Goal: Transaction & Acquisition: Purchase product/service

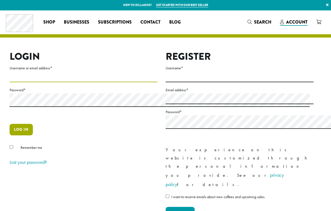
type input "**********"
click at [19, 135] on button "Log in" at bounding box center [21, 130] width 23 height 12
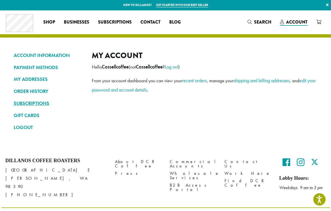
click at [41, 106] on link "SUBSCRIPTIONS" at bounding box center [49, 103] width 70 height 9
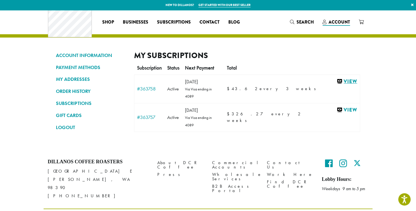
click at [331, 85] on link "View" at bounding box center [346, 81] width 21 height 7
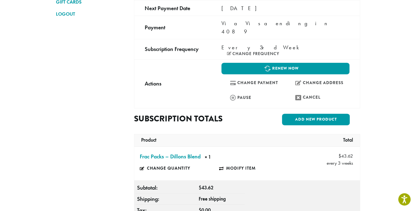
scroll to position [73, 0]
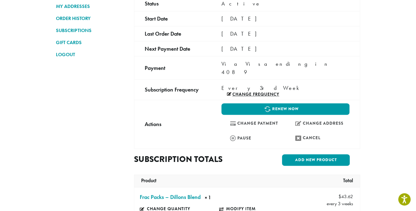
click at [271, 92] on link "Change frequency" at bounding box center [253, 94] width 52 height 4
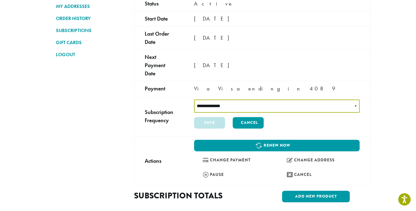
click at [359, 99] on select "**********" at bounding box center [276, 105] width 165 height 13
select select "******"
click at [222, 99] on select "**********" at bounding box center [276, 105] width 165 height 13
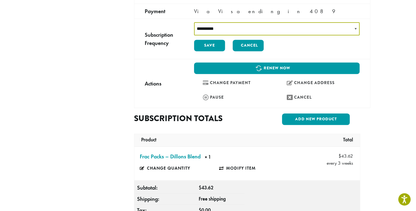
scroll to position [146, 0]
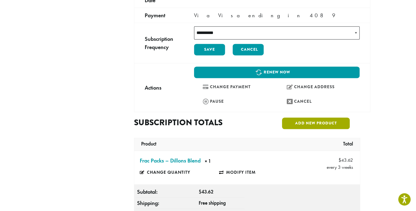
click at [345, 117] on link "Add new product" at bounding box center [316, 123] width 68 height 12
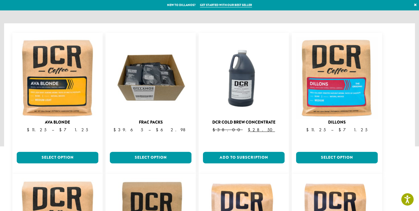
scroll to position [73, 0]
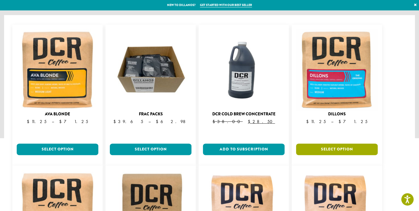
click at [342, 143] on link "Select option" at bounding box center [337, 149] width 82 height 12
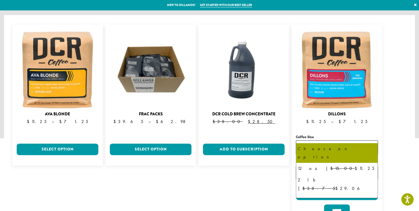
click at [371, 140] on b at bounding box center [370, 147] width 13 height 14
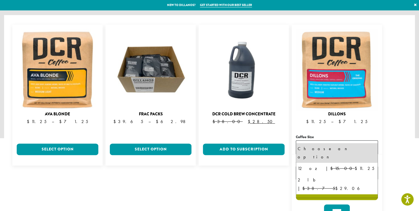
select select "**********"
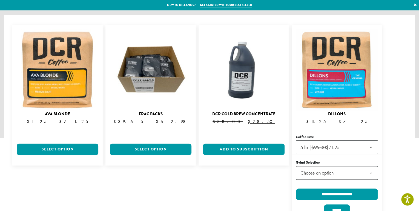
click at [372, 166] on b at bounding box center [370, 173] width 13 height 14
select select "**********"
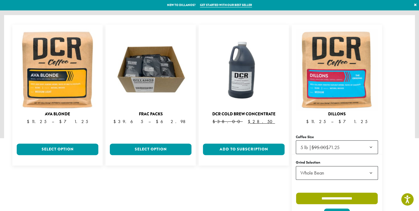
click at [356, 193] on input "**********" at bounding box center [337, 198] width 82 height 12
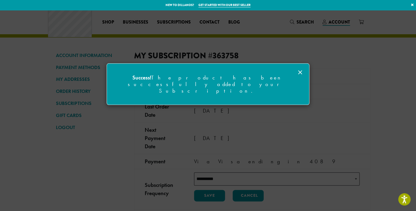
click at [302, 72] on icon at bounding box center [300, 72] width 7 height 7
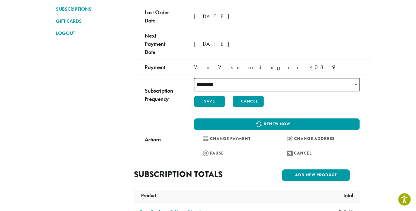
scroll to position [146, 0]
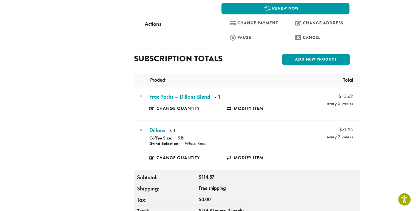
scroll to position [219, 0]
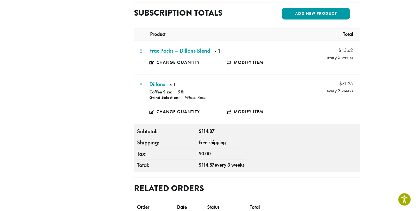
click at [140, 47] on link "×" at bounding box center [141, 50] width 2 height 6
drag, startPoint x: 122, startPoint y: 46, endPoint x: 229, endPoint y: 21, distance: 110.3
click at [140, 47] on link "×" at bounding box center [141, 50] width 2 height 6
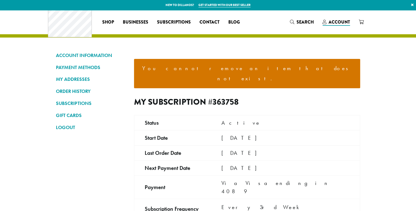
click at [232, 56] on div "You cannot remove an item that does not exist." at bounding box center [247, 74] width 226 height 46
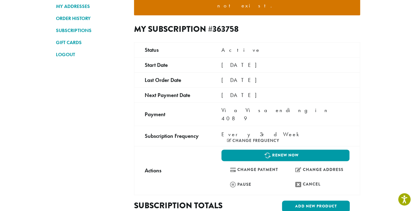
scroll to position [219, 0]
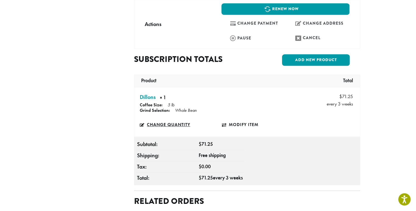
click at [155, 118] on link "Change quantity" at bounding box center [181, 124] width 82 height 13
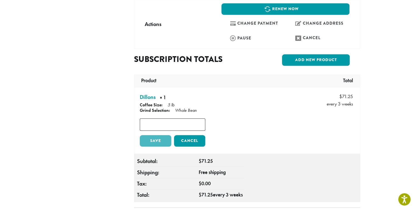
click at [186, 118] on input "*" at bounding box center [172, 124] width 65 height 12
type input "*"
click at [186, 118] on input "*" at bounding box center [172, 124] width 65 height 12
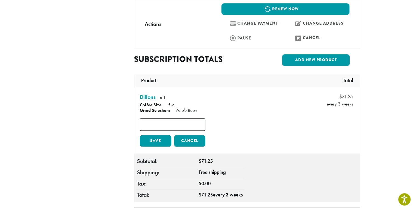
click at [140, 135] on link "Save" at bounding box center [155, 141] width 31 height 12
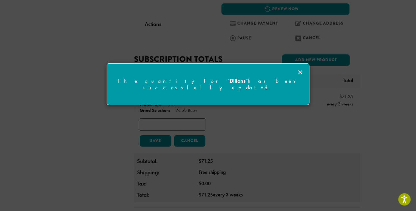
click at [296, 70] on div "The quantity for "Dillons" has been successfully updated." at bounding box center [208, 84] width 202 height 41
click at [301, 71] on line at bounding box center [299, 72] width 3 height 3
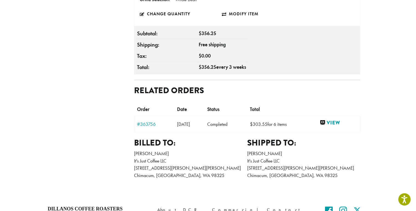
scroll to position [292, 0]
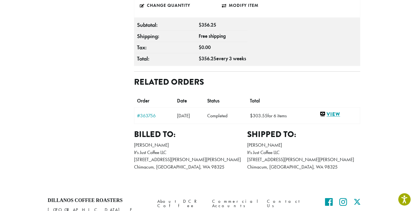
click at [357, 114] on link "View" at bounding box center [338, 114] width 38 height 7
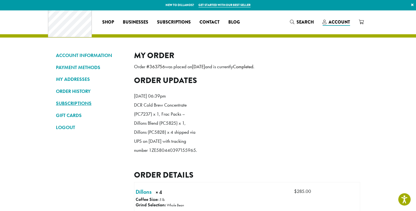
click at [56, 107] on link "SUBSCRIPTIONS" at bounding box center [91, 103] width 70 height 9
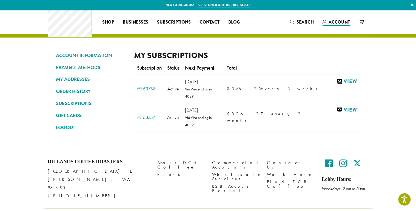
click at [137, 91] on link "#363758" at bounding box center [149, 88] width 25 height 5
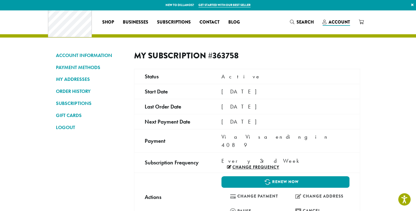
click at [279, 165] on link "Change frequency" at bounding box center [253, 167] width 52 height 4
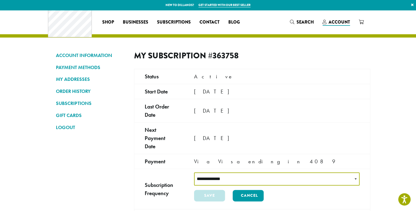
click at [359, 172] on select "**********" at bounding box center [276, 178] width 165 height 13
select select "******"
click at [222, 172] on select "**********" at bounding box center [276, 178] width 165 height 13
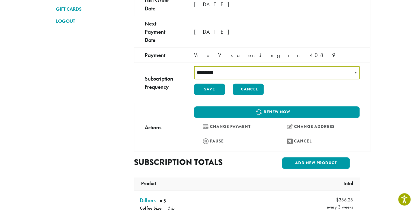
scroll to position [146, 0]
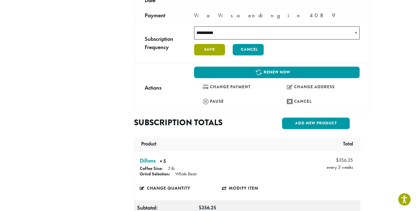
click at [225, 44] on button "Save" at bounding box center [209, 50] width 31 height 12
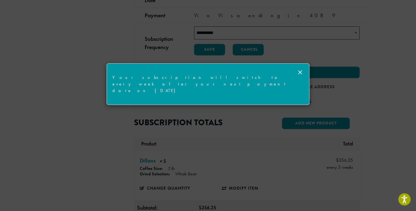
click at [300, 71] on icon at bounding box center [300, 72] width 7 height 7
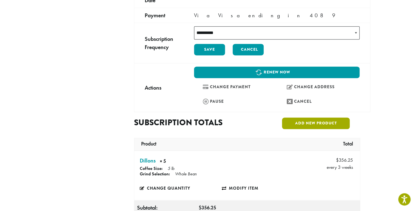
click at [349, 117] on link "Add new product" at bounding box center [316, 123] width 68 height 12
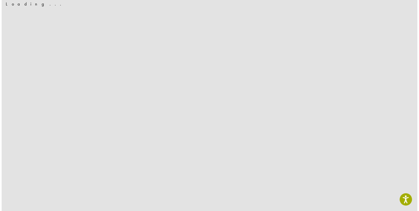
scroll to position [0, 0]
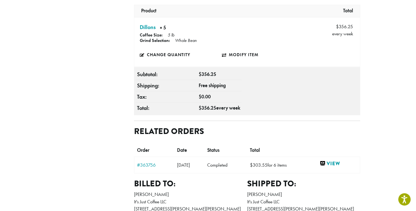
scroll to position [292, 0]
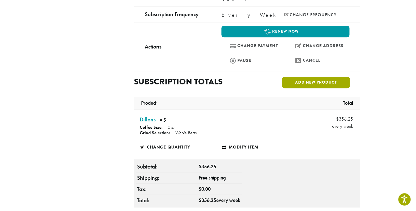
click at [349, 77] on link "Add new product" at bounding box center [316, 83] width 68 height 12
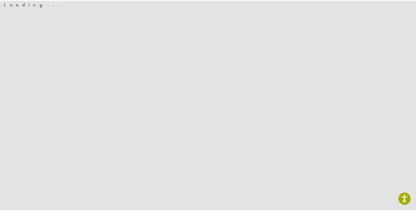
scroll to position [0, 0]
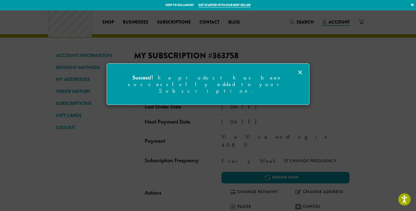
click at [300, 72] on line at bounding box center [299, 72] width 3 height 3
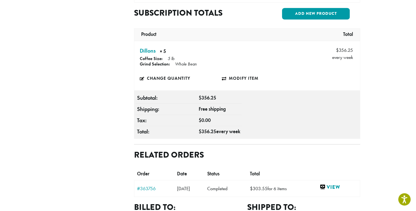
scroll to position [219, 0]
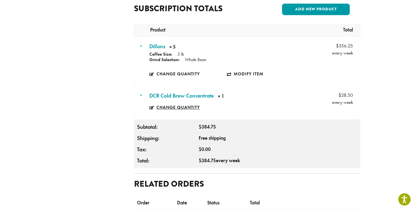
click at [149, 106] on link "Change quantity" at bounding box center [180, 107] width 63 height 13
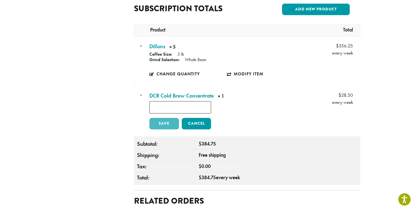
type input "*"
click at [195, 105] on input "*" at bounding box center [180, 107] width 62 height 12
click at [150, 125] on link "Save" at bounding box center [164, 124] width 30 height 12
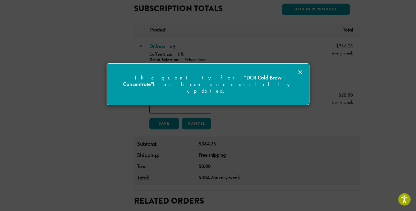
click at [300, 72] on line at bounding box center [299, 72] width 3 height 3
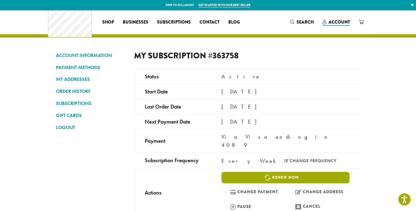
click at [319, 173] on link "Renew now" at bounding box center [285, 178] width 128 height 12
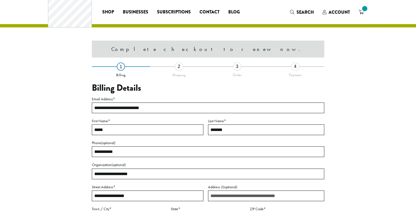
select select "**"
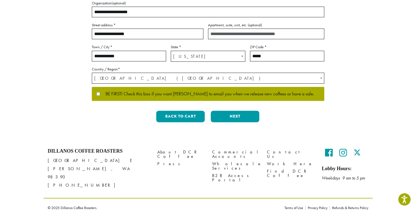
scroll to position [114, 0]
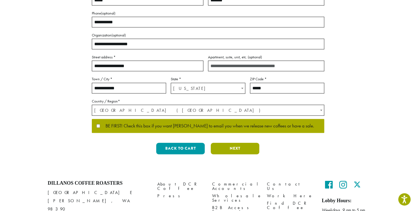
click at [230, 154] on button "Next" at bounding box center [235, 149] width 48 height 12
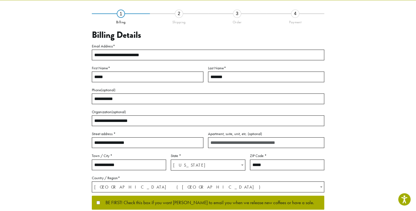
scroll to position [36, 0]
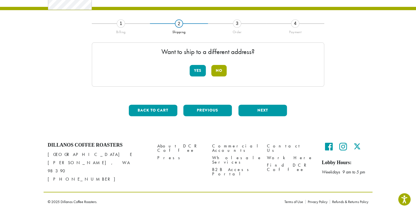
click at [218, 69] on button "No" at bounding box center [218, 71] width 15 height 12
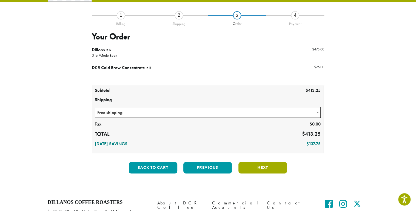
click at [259, 173] on button "Next" at bounding box center [262, 168] width 48 height 12
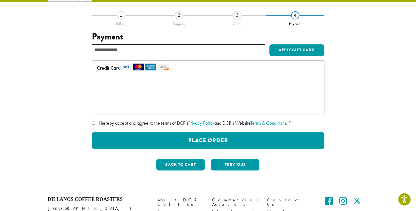
click at [172, 55] on input "text" at bounding box center [178, 49] width 173 height 11
click at [163, 55] on input "text" at bounding box center [178, 49] width 173 height 11
type input "******"
click at [306, 56] on button "Apply Gift Card" at bounding box center [296, 50] width 55 height 12
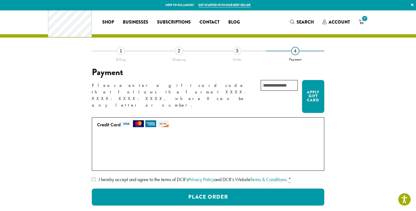
scroll to position [73, 0]
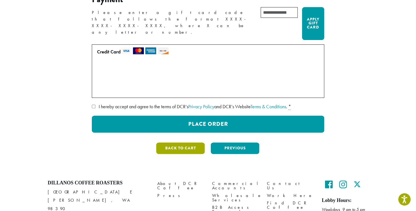
click at [167, 154] on button "Back to cart" at bounding box center [180, 148] width 48 height 12
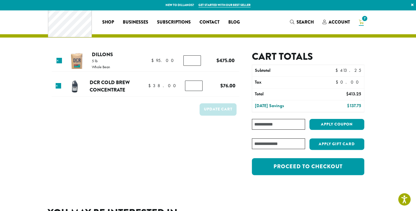
click at [294, 130] on input "Coupon:" at bounding box center [278, 124] width 53 height 11
type input "******"
click at [309, 119] on button "Apply coupon" at bounding box center [336, 124] width 55 height 11
click at [364, 130] on button "Apply coupon" at bounding box center [336, 124] width 55 height 11
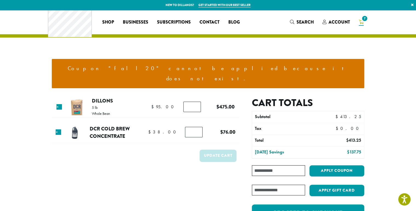
click at [303, 176] on input "Coupon:" at bounding box center [278, 170] width 53 height 11
type input "********"
click at [360, 176] on button "Apply coupon" at bounding box center [336, 170] width 55 height 11
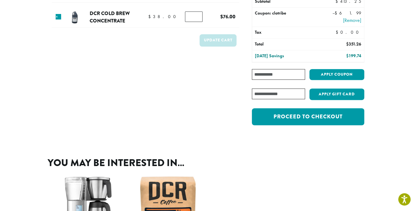
scroll to position [73, 0]
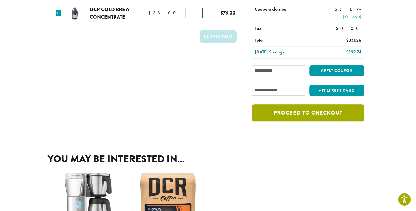
click at [342, 121] on link "Proceed to checkout" at bounding box center [308, 112] width 112 height 17
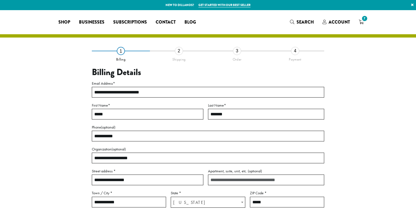
select select "**"
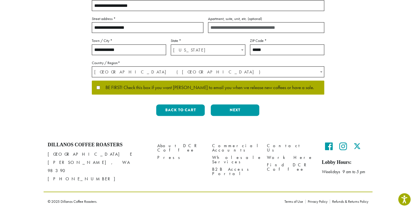
scroll to position [219, 0]
click at [253, 104] on button "Next" at bounding box center [235, 110] width 48 height 12
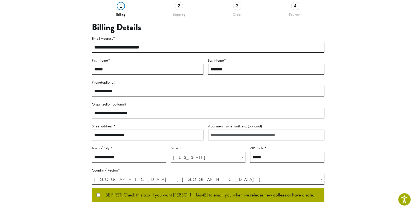
scroll to position [36, 0]
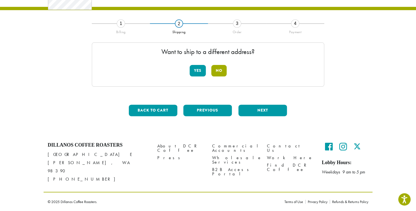
click at [221, 67] on button "No" at bounding box center [218, 71] width 15 height 12
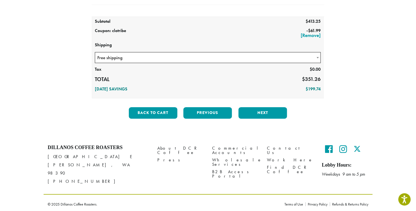
scroll to position [108, 0]
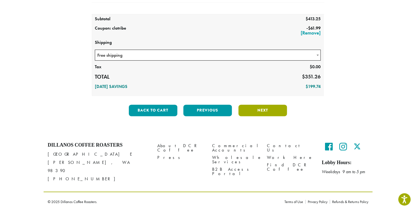
click at [267, 116] on button "Next" at bounding box center [262, 111] width 48 height 12
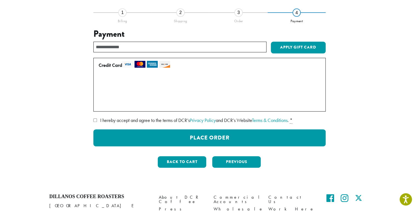
scroll to position [36, 0]
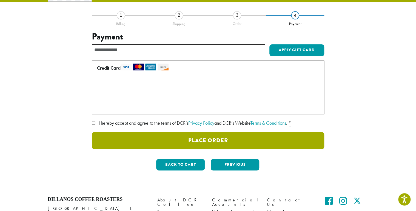
click at [190, 149] on button "Place Order" at bounding box center [208, 140] width 232 height 17
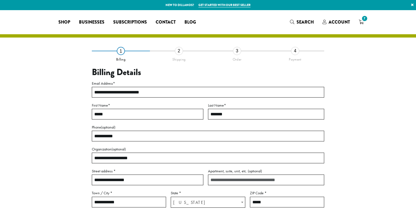
select select "**"
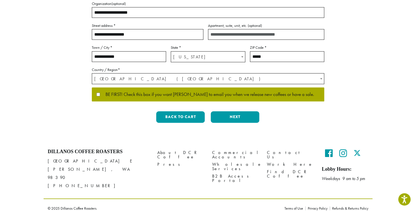
scroll to position [146, 0]
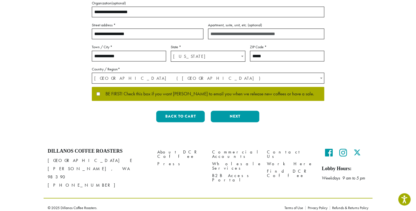
click at [101, 96] on span "BE FIRST! Check this box if you want [PERSON_NAME] to email you when we release…" at bounding box center [207, 93] width 214 height 5
click at [241, 122] on button "Next" at bounding box center [235, 117] width 48 height 12
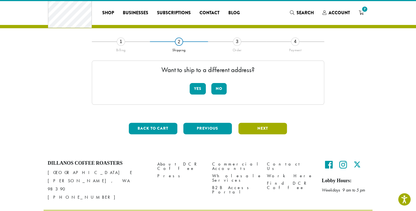
scroll to position [0, 0]
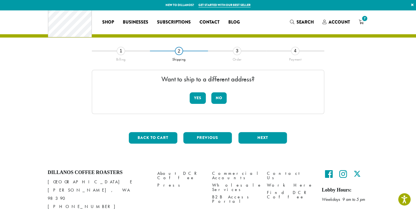
click at [239, 55] on div "3" at bounding box center [237, 51] width 8 height 8
click at [226, 104] on button "No" at bounding box center [218, 98] width 15 height 12
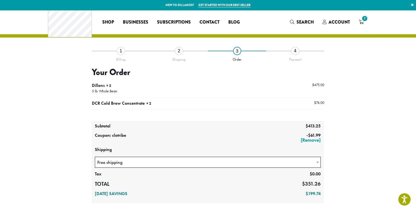
scroll to position [73, 0]
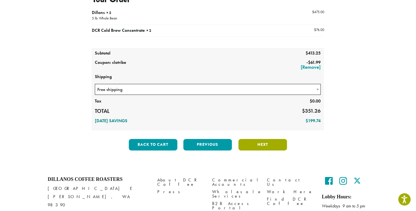
click at [269, 150] on button "Next" at bounding box center [262, 145] width 48 height 12
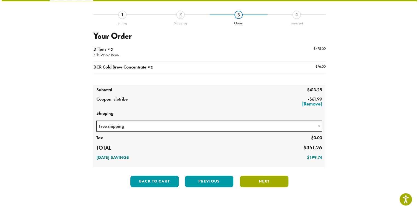
scroll to position [36, 0]
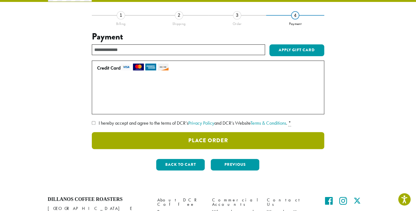
click at [182, 149] on button "Place Order" at bounding box center [208, 140] width 232 height 17
